Goal: Complete application form: Complete application form

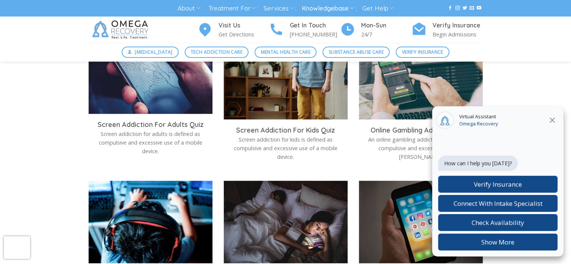
scroll to position [736, 0]
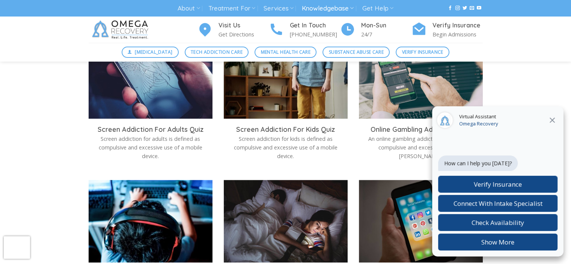
click at [554, 119] on icon at bounding box center [552, 120] width 9 height 9
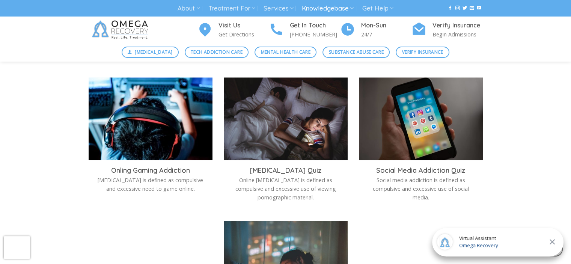
scroll to position [838, 0]
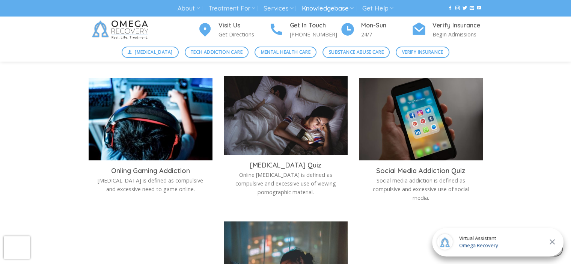
click at [281, 139] on img at bounding box center [286, 117] width 124 height 83
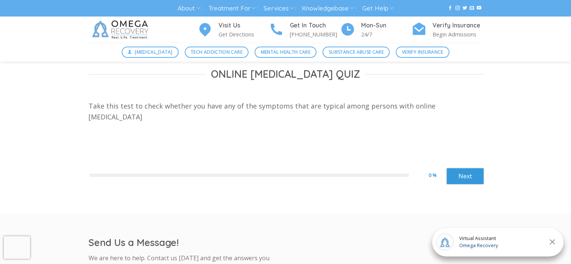
scroll to position [220, 0]
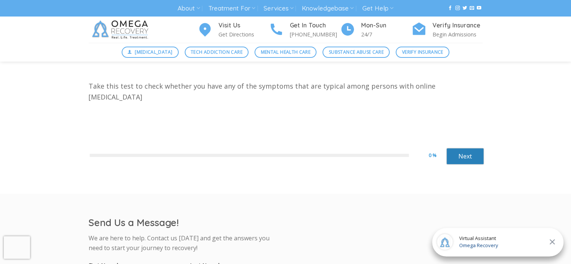
click at [457, 158] on link "Next" at bounding box center [465, 156] width 38 height 17
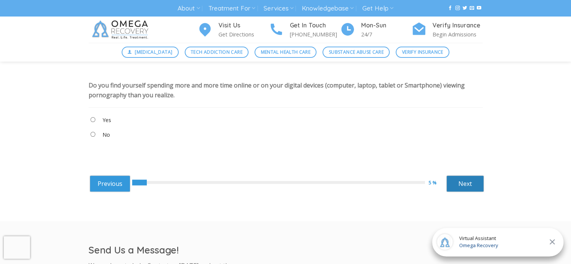
click at [464, 179] on link "Next" at bounding box center [465, 183] width 38 height 17
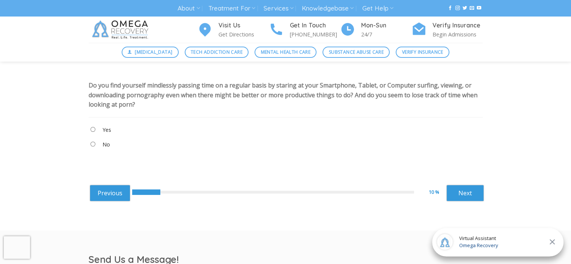
click at [101, 125] on "Yes" at bounding box center [286, 131] width 394 height 13
click at [461, 196] on link "Next" at bounding box center [465, 193] width 38 height 17
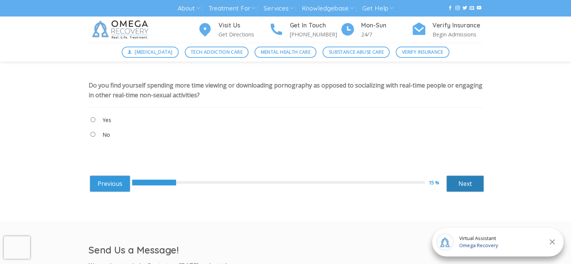
click at [473, 185] on link "Next" at bounding box center [465, 183] width 38 height 17
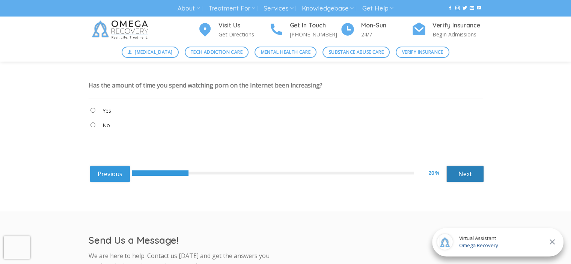
click at [452, 171] on link "Next" at bounding box center [465, 174] width 38 height 17
click at [97, 110] on "Yes" at bounding box center [286, 112] width 394 height 13
click at [451, 171] on link "Next" at bounding box center [465, 174] width 38 height 17
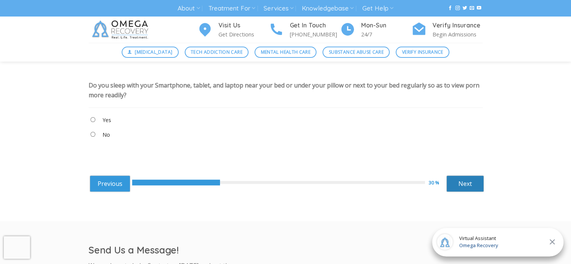
click at [463, 182] on link "Next" at bounding box center [465, 183] width 38 height 17
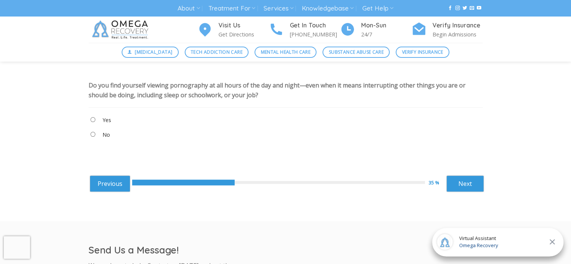
click at [89, 135] on "No" at bounding box center [286, 136] width 394 height 13
click at [470, 182] on link "Next" at bounding box center [465, 183] width 38 height 17
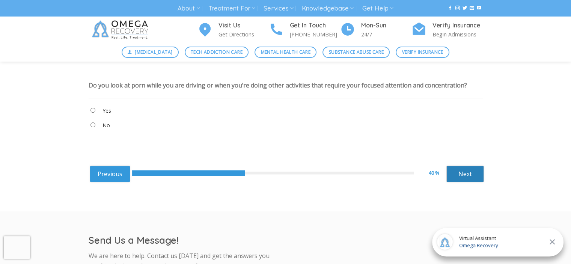
click at [456, 174] on link "Next" at bounding box center [465, 174] width 38 height 17
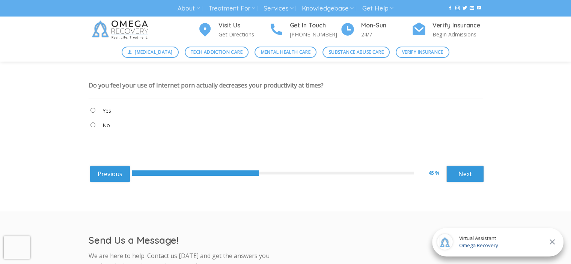
click at [89, 121] on "No" at bounding box center [286, 126] width 394 height 13
click at [452, 175] on link "Next" at bounding box center [465, 174] width 38 height 17
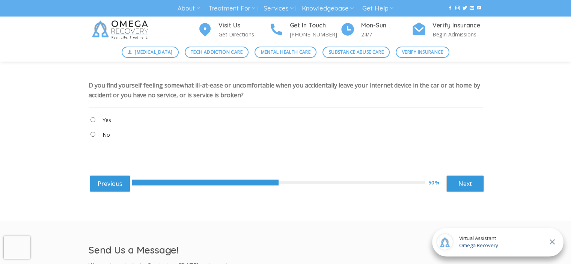
click at [85, 134] on div "Online Pornography Addiction Quiz Take this test to check whether you have any …" at bounding box center [285, 129] width 405 height 162
click at [453, 178] on link "Next" at bounding box center [465, 183] width 38 height 17
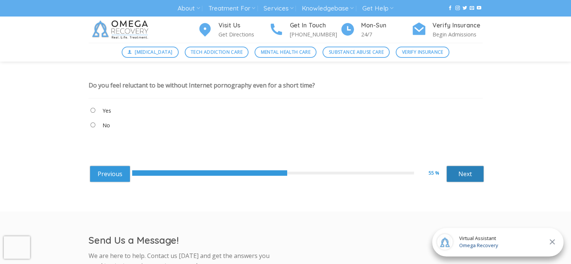
click at [449, 166] on link "Next" at bounding box center [465, 174] width 38 height 17
click at [452, 168] on link "Next" at bounding box center [465, 174] width 38 height 17
click at [467, 170] on link "Next" at bounding box center [465, 174] width 38 height 17
click at [452, 176] on link "Next" at bounding box center [465, 174] width 38 height 17
click at [457, 180] on link "Next" at bounding box center [465, 174] width 38 height 17
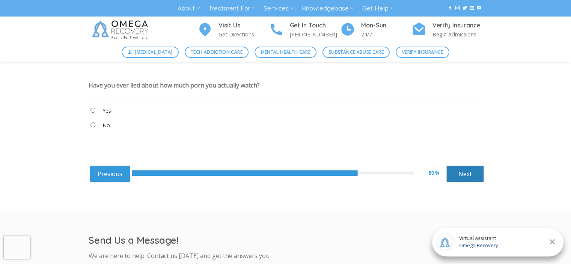
click at [468, 171] on link "Next" at bounding box center [465, 174] width 38 height 17
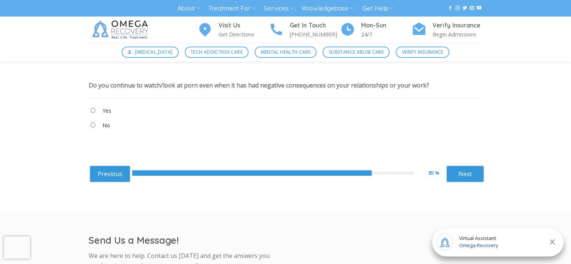
click at [108, 108] on label "Yes" at bounding box center [106, 111] width 9 height 8
click at [472, 166] on link "Next" at bounding box center [465, 174] width 38 height 17
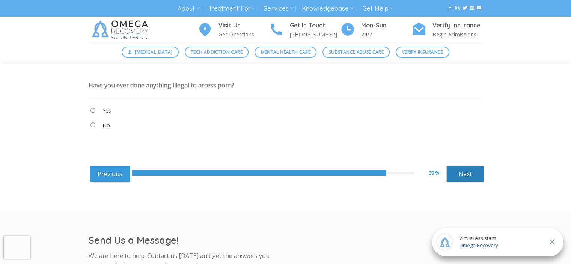
click at [456, 173] on link "Next" at bounding box center [465, 174] width 38 height 17
click at [458, 177] on link "Next" at bounding box center [465, 174] width 38 height 17
